Goal: Information Seeking & Learning: Learn about a topic

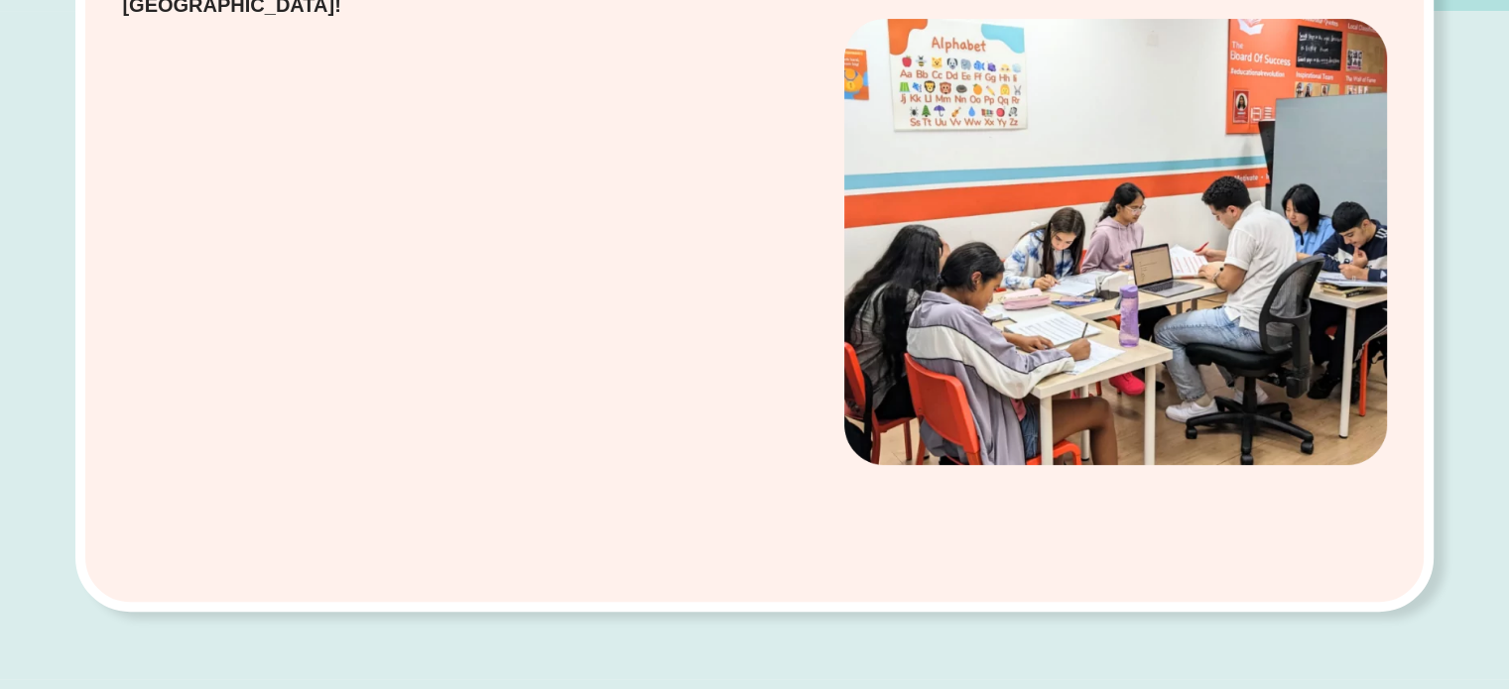
scroll to position [496, 0]
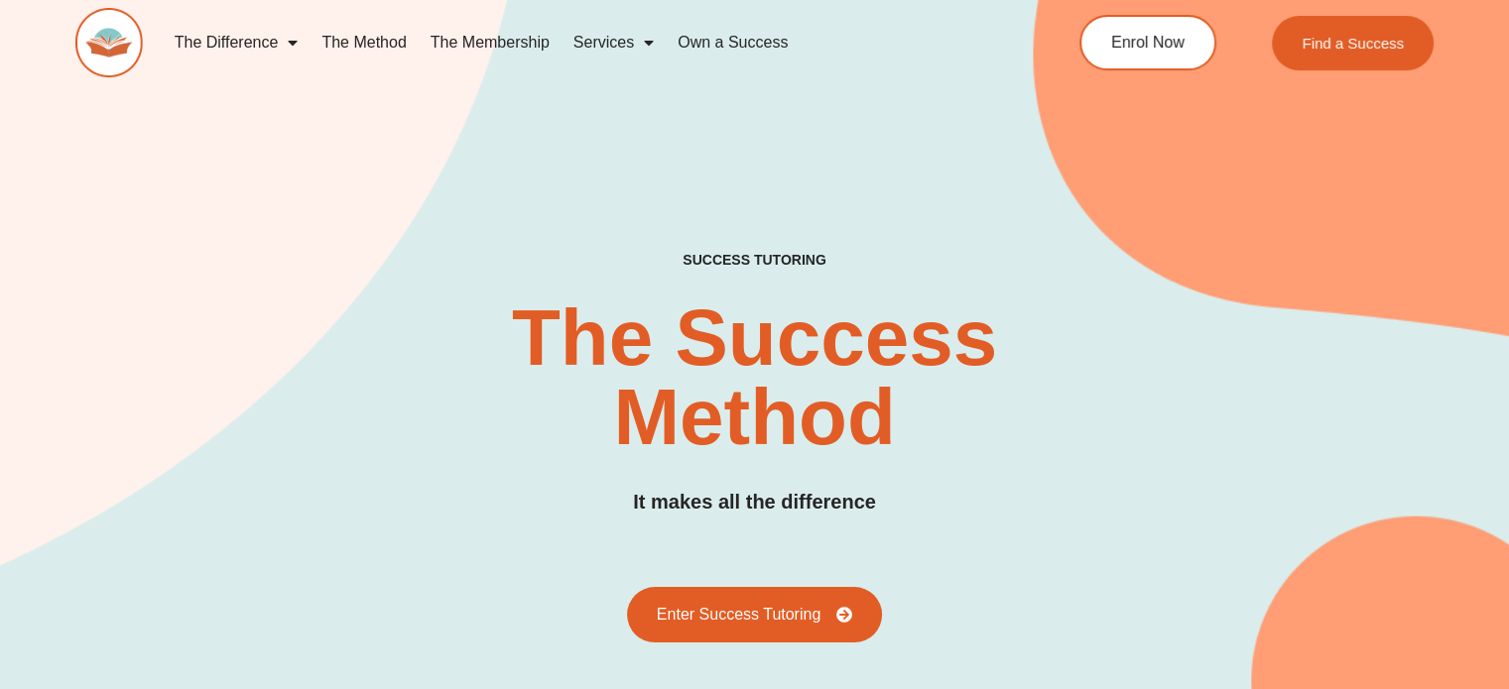
click at [505, 31] on link "The Membership" at bounding box center [490, 43] width 143 height 46
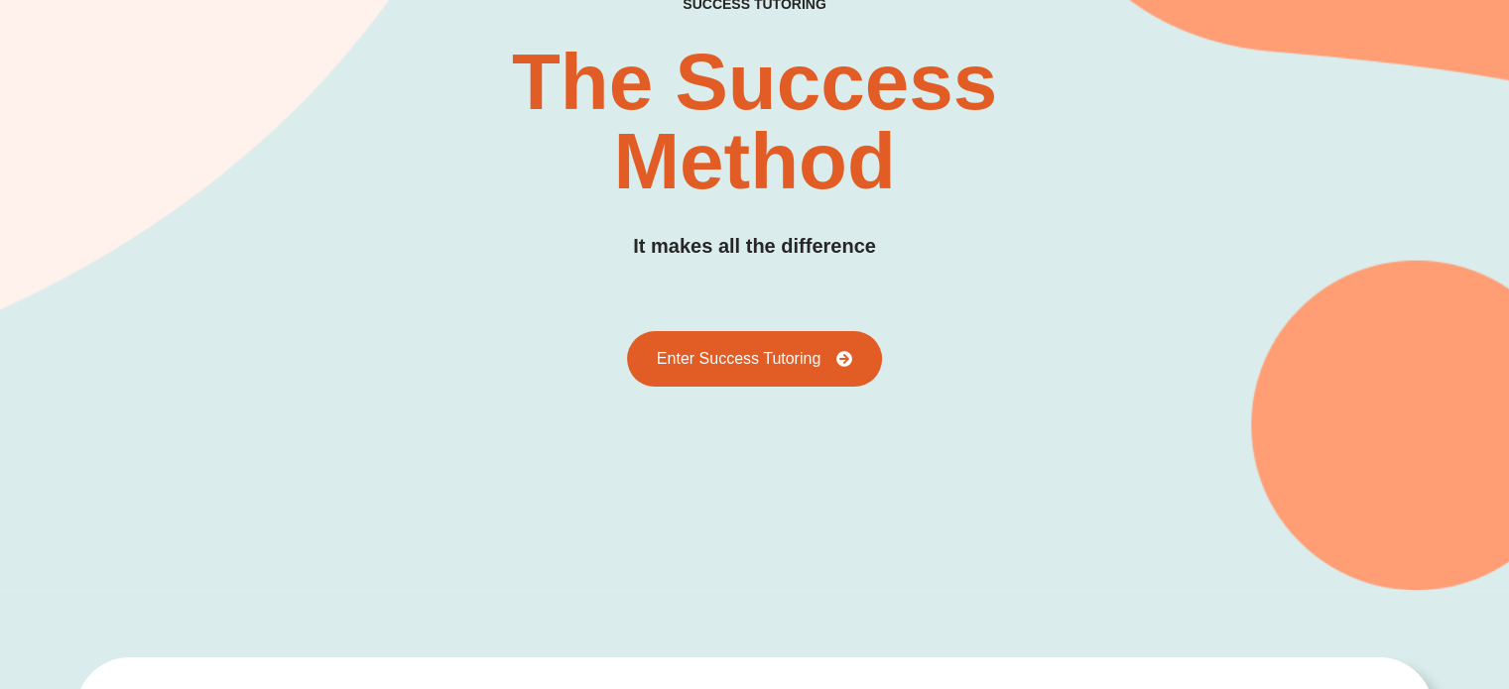
scroll to position [595, 0]
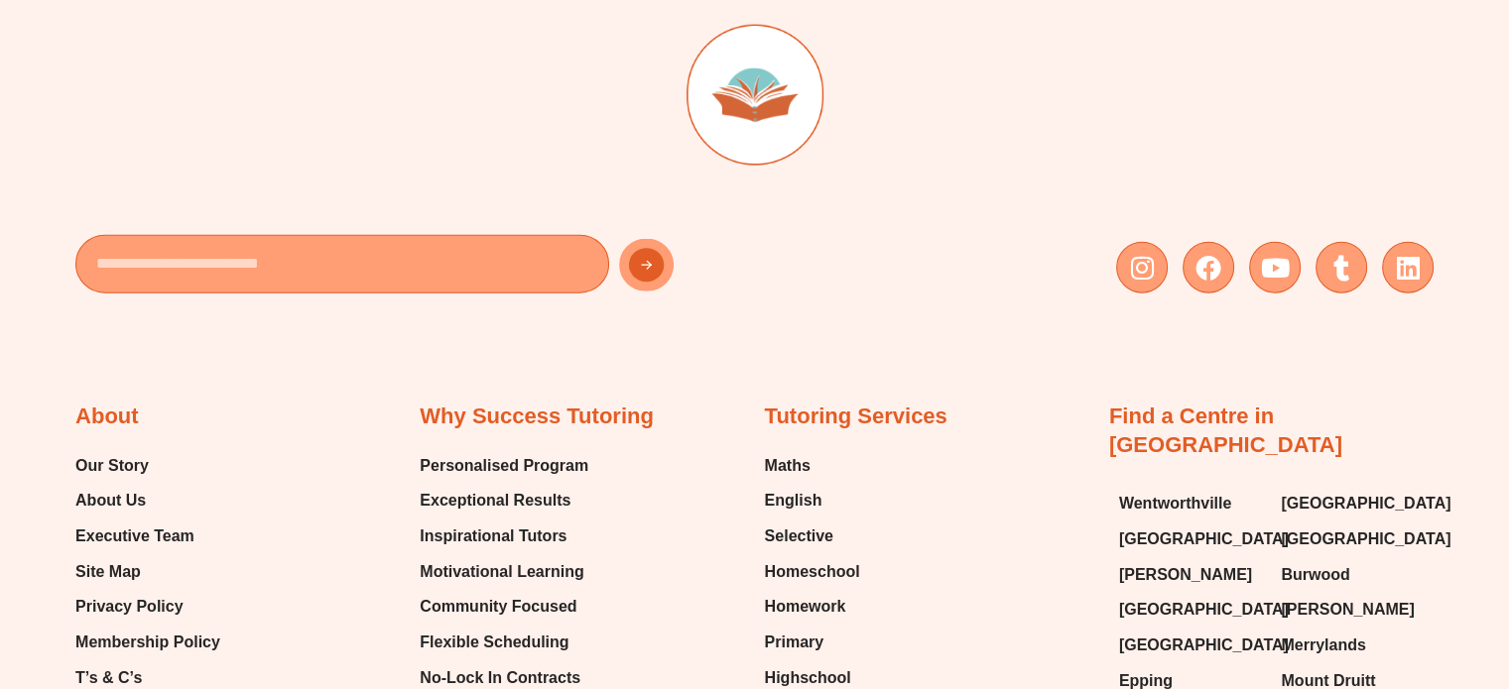
scroll to position [5058, 0]
